Goal: Find specific page/section: Find specific page/section

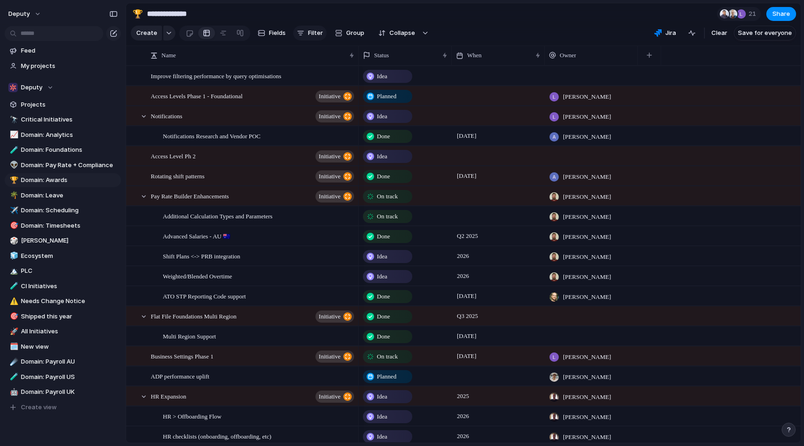
click at [308, 36] on span "Filter" at bounding box center [315, 32] width 15 height 9
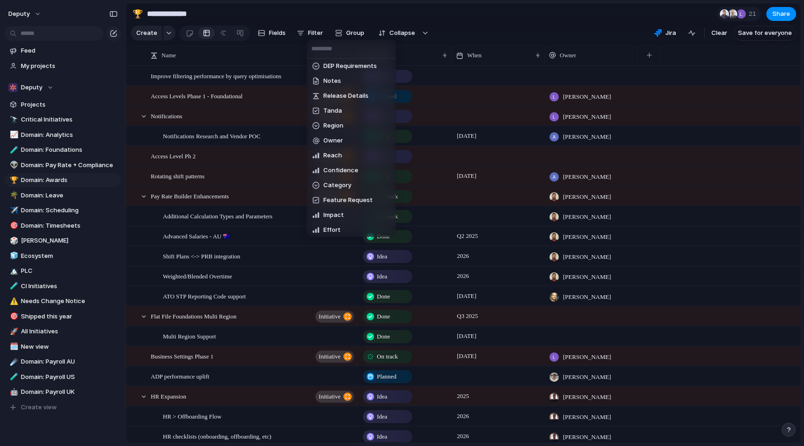
scroll to position [271, 0]
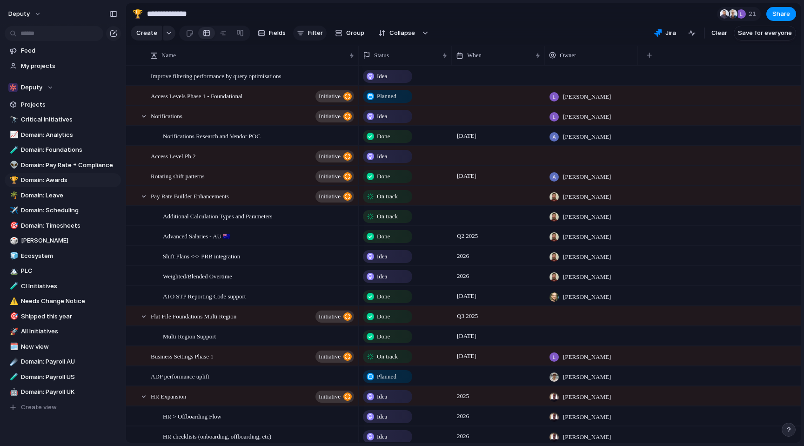
click at [312, 35] on span "Filter" at bounding box center [315, 32] width 15 height 9
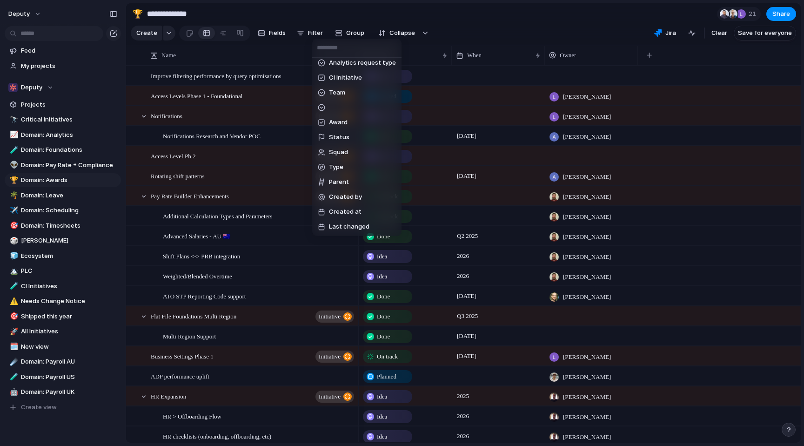
scroll to position [556, 0]
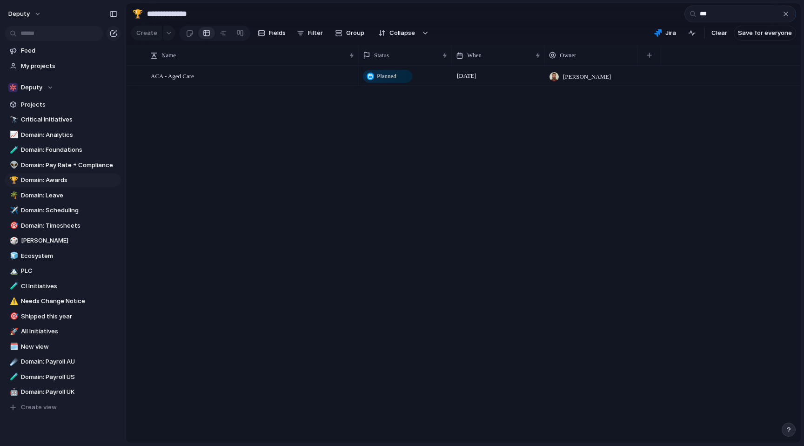
type input "***"
click at [445, 78] on div "Planned" at bounding box center [405, 75] width 92 height 16
click at [487, 73] on div "Idea Planned On track Releasing At risk Off track Paused Canceled Done" at bounding box center [402, 223] width 804 height 446
click at [454, 140] on div "Planned [DATE] [PERSON_NAME]" at bounding box center [580, 254] width 442 height 377
